Goal: Navigation & Orientation: Find specific page/section

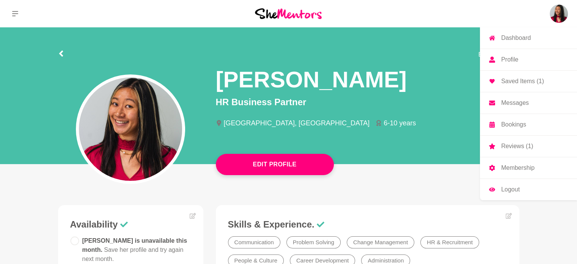
click at [555, 12] on img at bounding box center [559, 14] width 18 height 18
click at [517, 143] on p "Reviews (1)" at bounding box center [517, 146] width 32 height 6
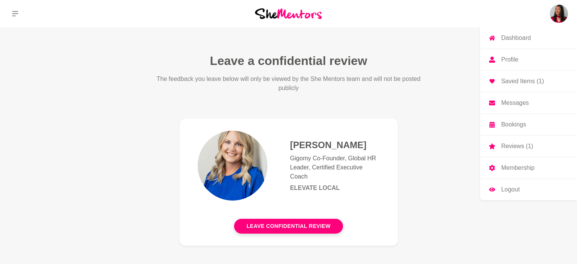
click at [556, 14] on img at bounding box center [559, 14] width 18 height 18
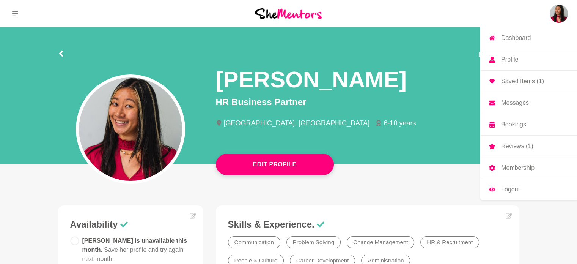
click at [528, 103] on p "Messages" at bounding box center [515, 103] width 28 height 6
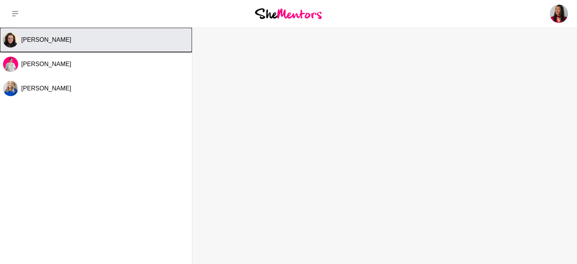
click at [99, 42] on div "[PERSON_NAME]" at bounding box center [105, 40] width 168 height 8
